Goal: Task Accomplishment & Management: Manage account settings

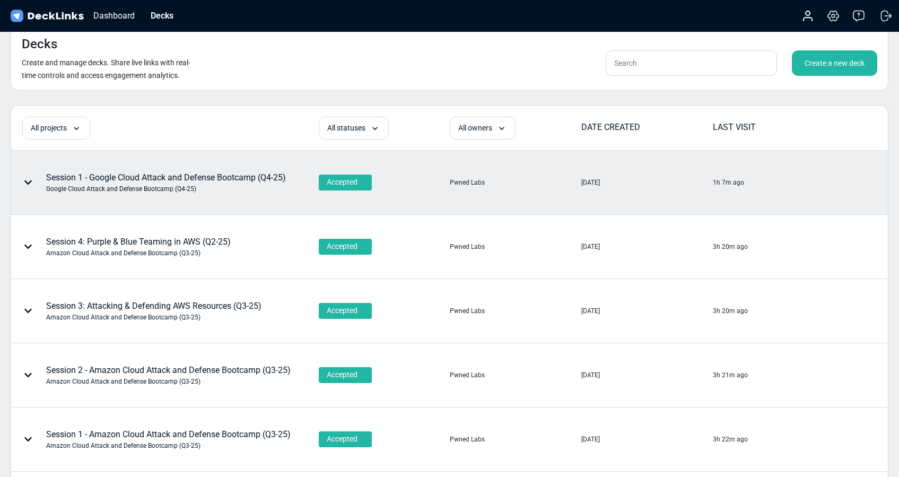
click at [206, 176] on div "Session 1 - Google Cloud Attack and Defense Bootcamp (Q4-25) Google Cloud Attac…" at bounding box center [166, 182] width 240 height 22
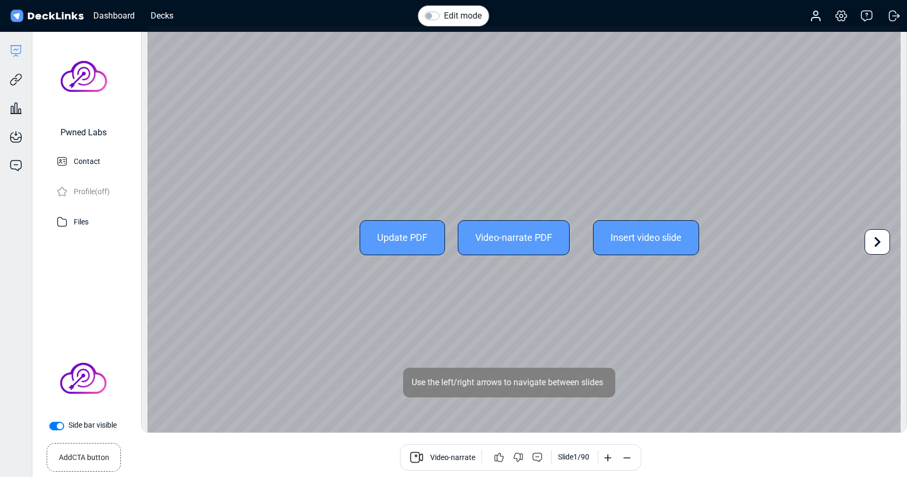
click at [398, 242] on div "Update PDF" at bounding box center [402, 237] width 85 height 35
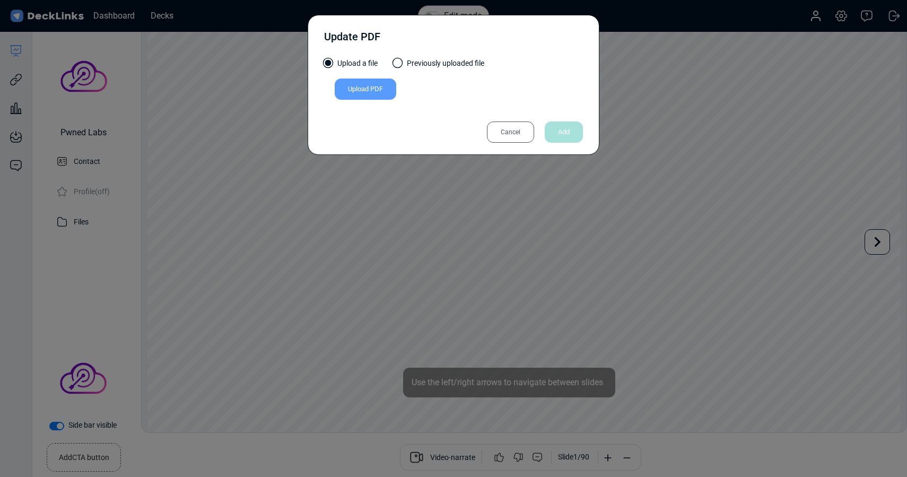
click at [367, 86] on div "Upload PDF" at bounding box center [366, 88] width 62 height 21
click at [0, 0] on input "Upload PDF" at bounding box center [0, 0] width 0 height 0
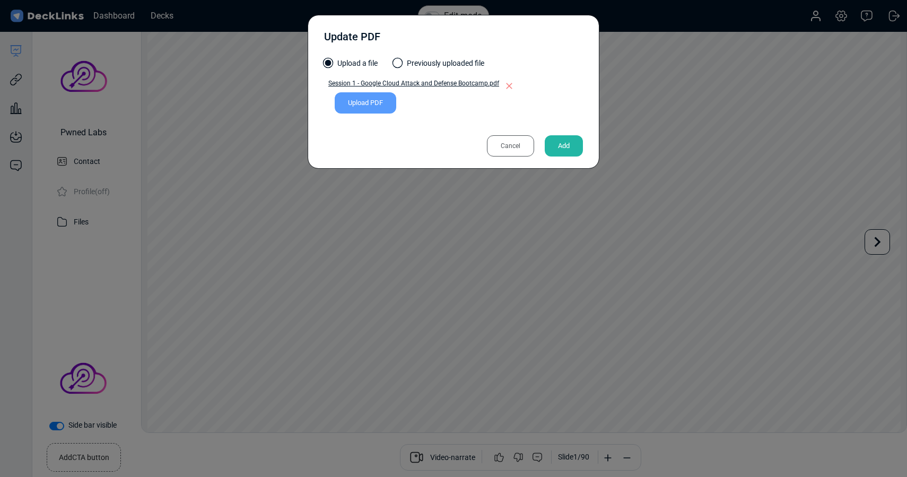
click at [566, 148] on div "Add" at bounding box center [564, 145] width 38 height 21
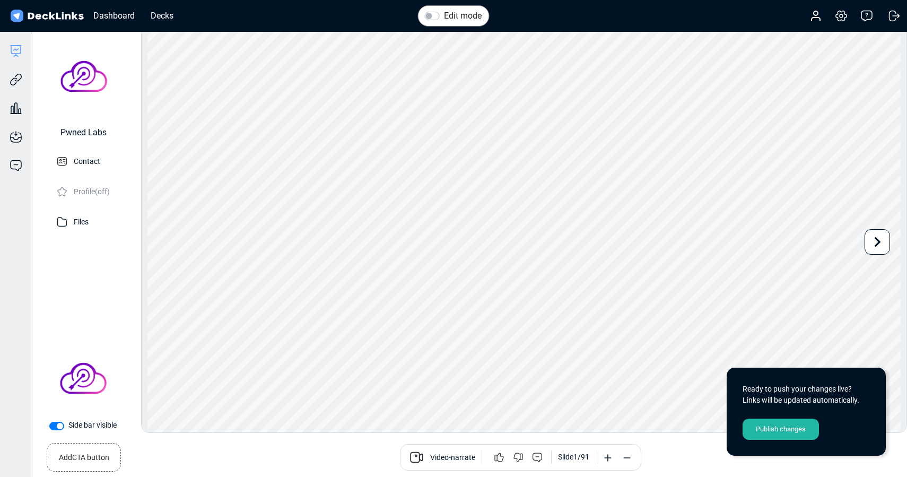
click at [788, 431] on div "Publish changes" at bounding box center [780, 428] width 76 height 21
